Goal: Task Accomplishment & Management: Manage account settings

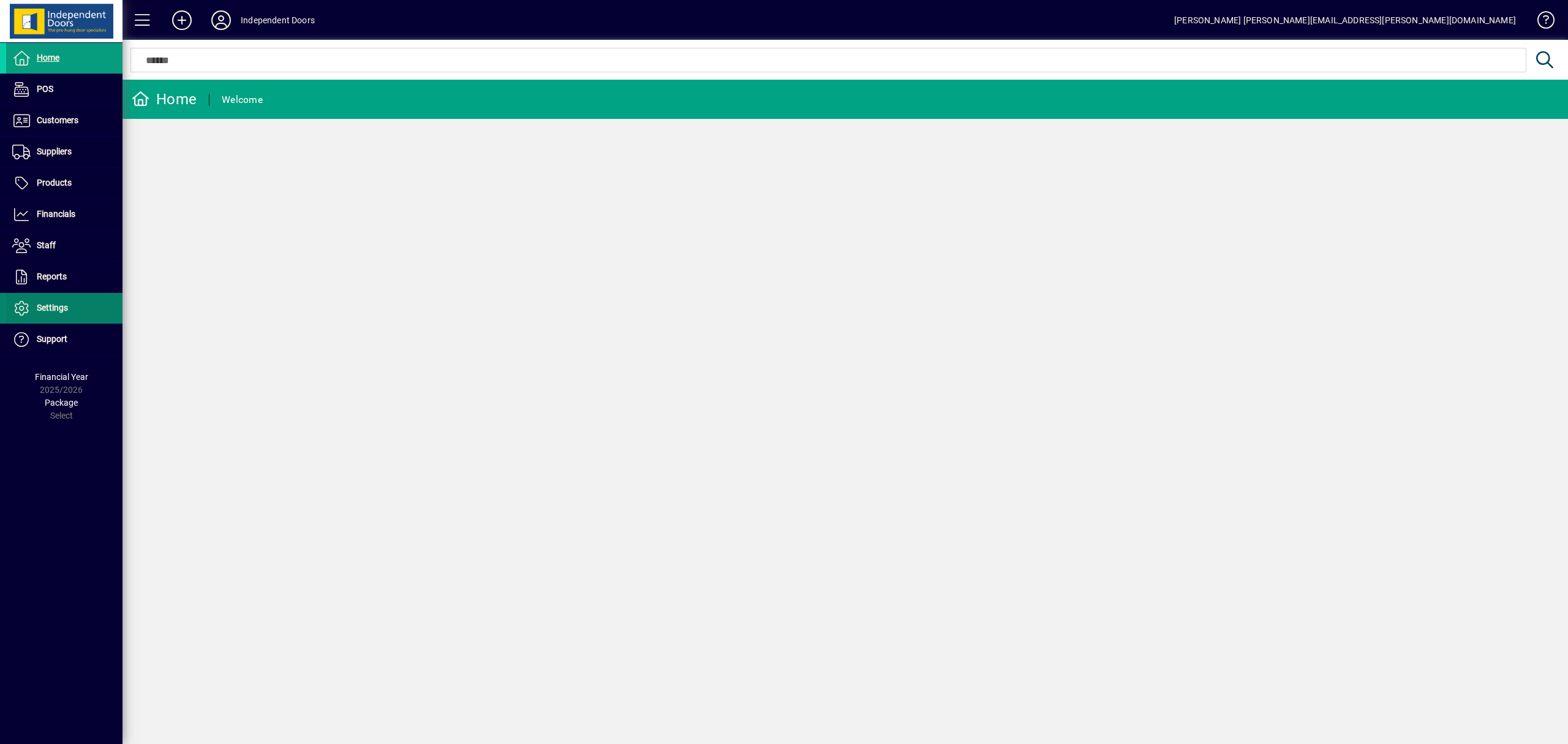
click at [46, 307] on span "Settings" at bounding box center [53, 308] width 31 height 10
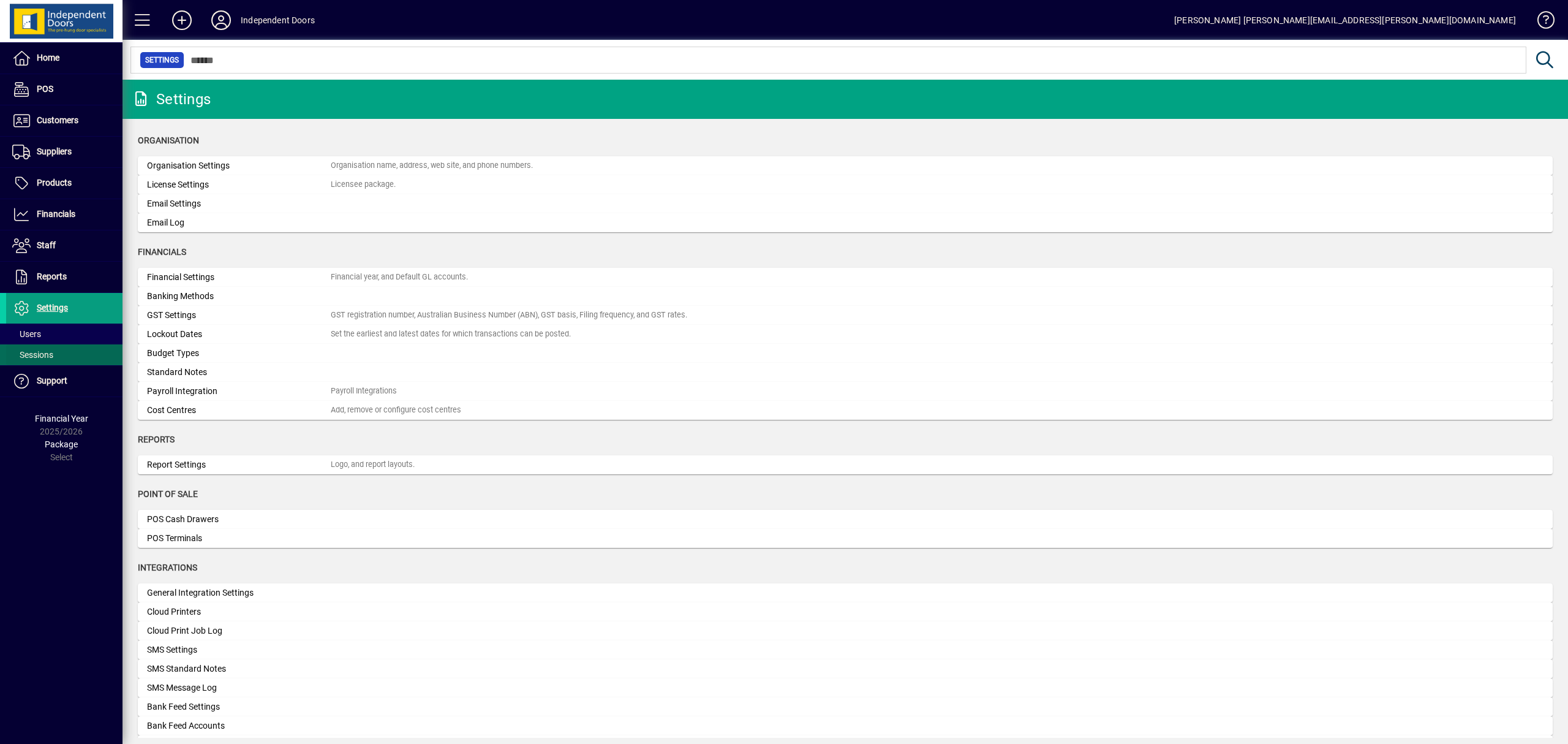
click at [42, 351] on span "Sessions" at bounding box center [33, 355] width 41 height 10
